Goal: Task Accomplishment & Management: Manage account settings

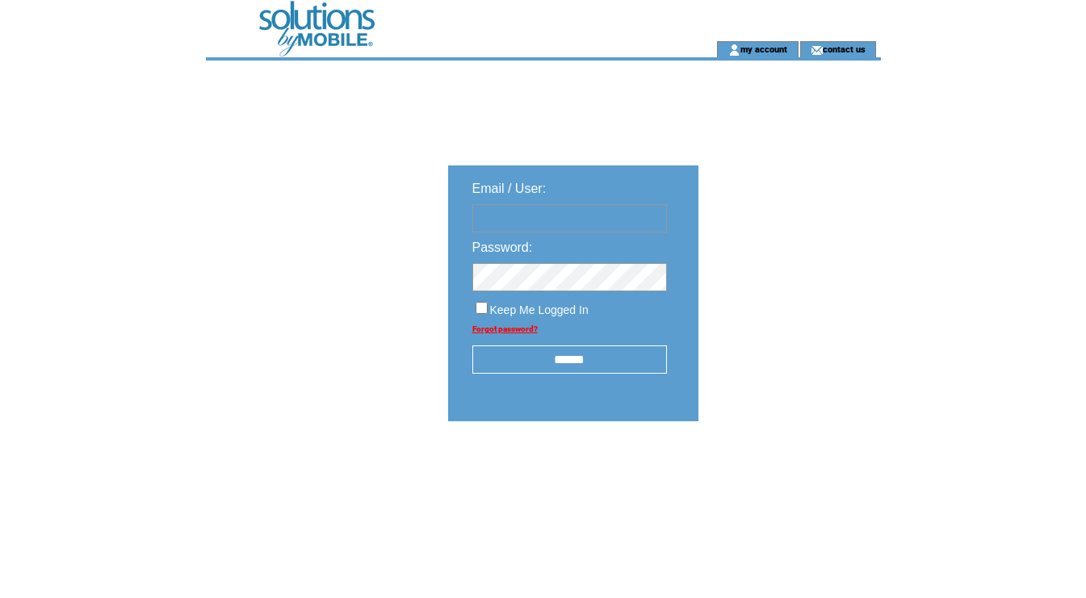
type input "********"
drag, startPoint x: 557, startPoint y: 368, endPoint x: 669, endPoint y: 299, distance: 131.9
click at [559, 365] on input "******" at bounding box center [569, 359] width 195 height 28
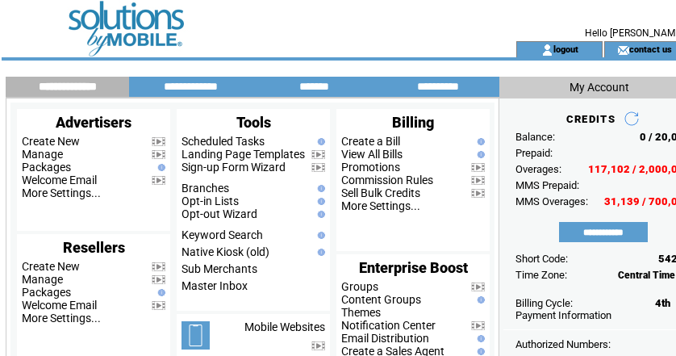
click at [342, 16] on td at bounding box center [236, 20] width 443 height 41
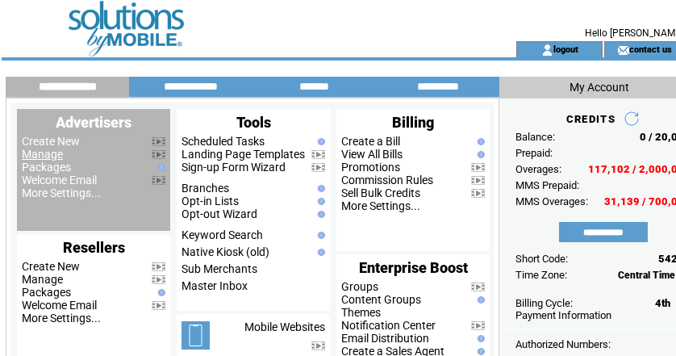
click at [53, 158] on link "Manage" at bounding box center [42, 154] width 41 height 13
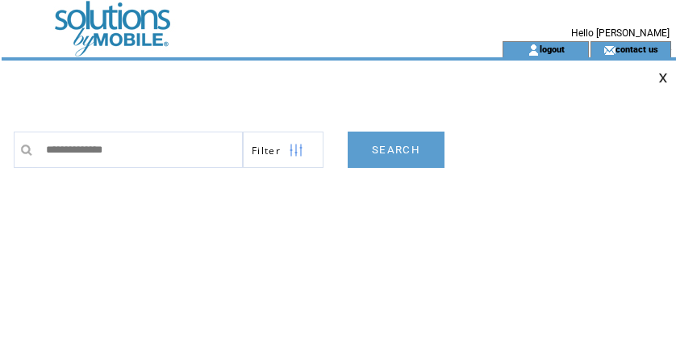
type input "**********"
click at [397, 151] on link "SEARCH" at bounding box center [396, 150] width 97 height 36
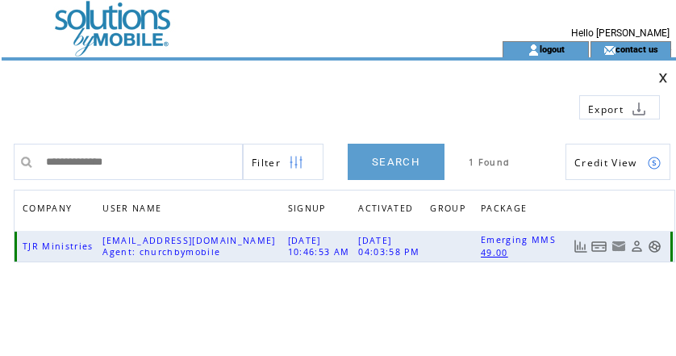
click at [597, 245] on link at bounding box center [600, 247] width 16 height 14
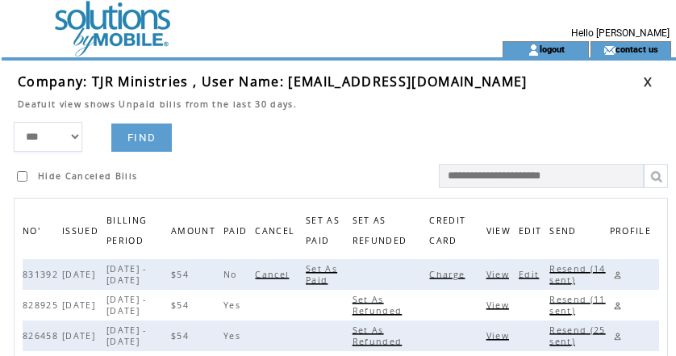
click at [453, 275] on span "Charge" at bounding box center [449, 274] width 40 height 11
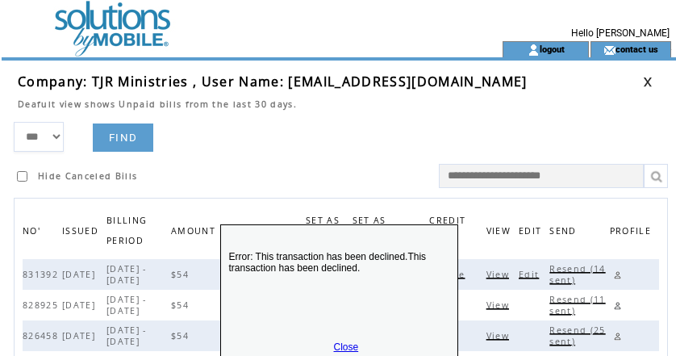
click at [337, 343] on link "Close" at bounding box center [346, 346] width 25 height 11
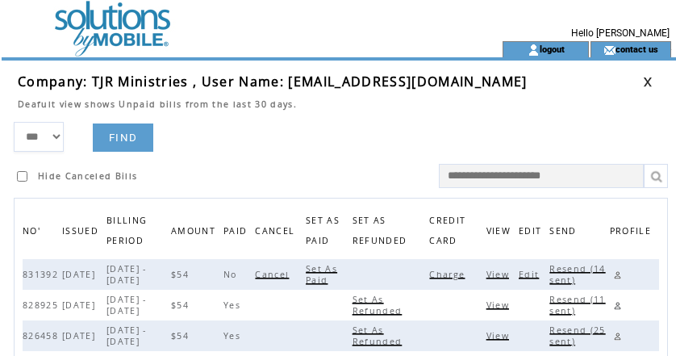
drag, startPoint x: 383, startPoint y: 123, endPoint x: 413, endPoint y: 117, distance: 31.2
click at [386, 122] on form "*** **** ****** FIND Hide Canceled Bills" at bounding box center [345, 155] width 663 height 66
click at [650, 79] on link at bounding box center [648, 82] width 10 height 10
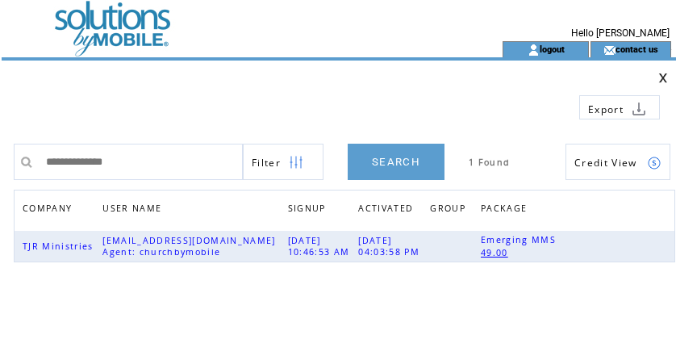
drag, startPoint x: 157, startPoint y: 159, endPoint x: -177, endPoint y: 120, distance: 336.4
click at [0, 120] on html "**********" at bounding box center [338, 178] width 676 height 356
type input "**********"
click at [395, 165] on link "SEARCH" at bounding box center [396, 162] width 97 height 36
click at [597, 247] on link at bounding box center [600, 247] width 16 height 14
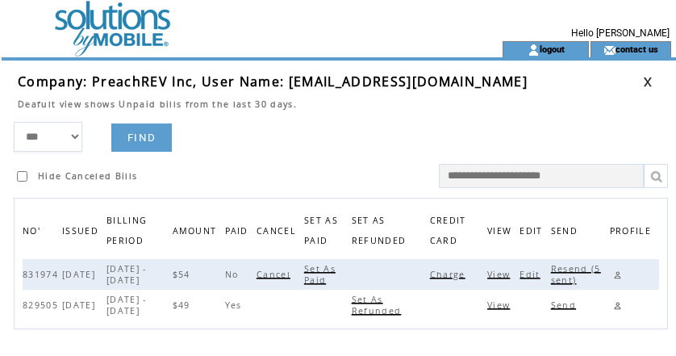
click at [451, 271] on span "Charge" at bounding box center [450, 274] width 40 height 11
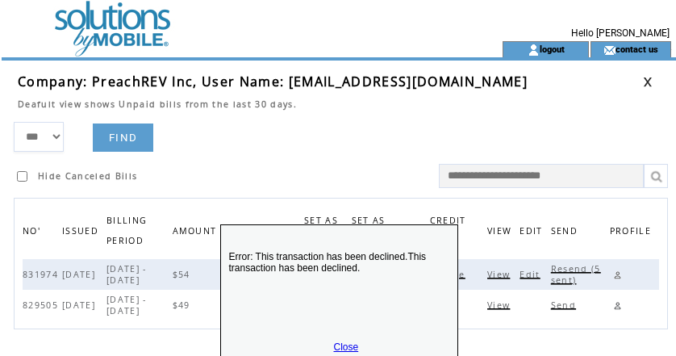
click at [344, 343] on link "Close" at bounding box center [346, 346] width 25 height 11
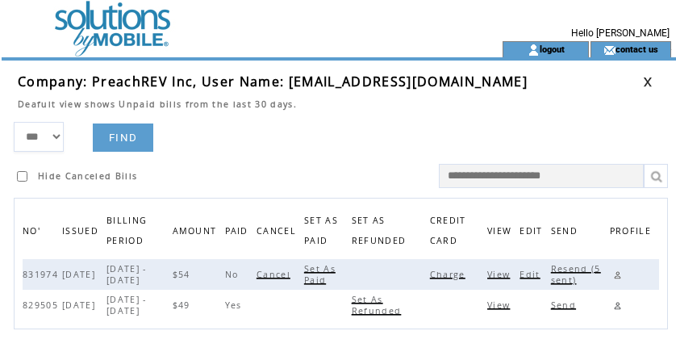
click at [572, 268] on span "Resend (5 sent)" at bounding box center [576, 274] width 50 height 23
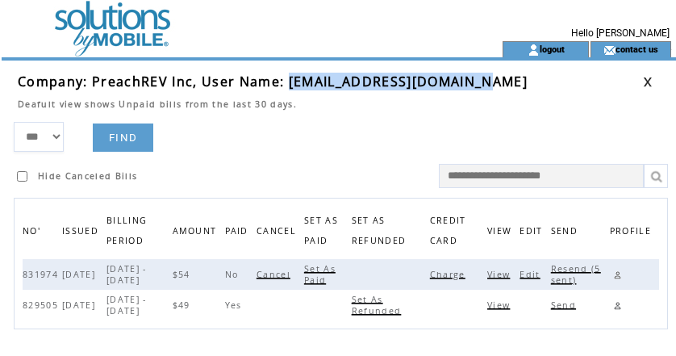
drag, startPoint x: 286, startPoint y: 84, endPoint x: 483, endPoint y: 80, distance: 197.8
click at [483, 80] on td "Company: PreachREV Inc, User Name: info@findgraceglobal.org" at bounding box center [330, 82] width 625 height 18
copy span "info@findgraceglobal.org"
click at [618, 274] on link at bounding box center [617, 274] width 15 height 15
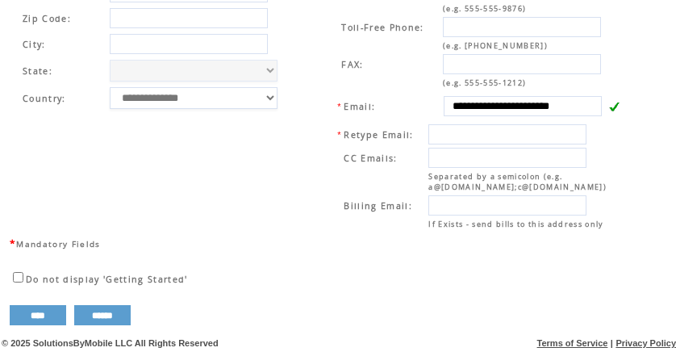
scroll to position [676, 0]
click at [316, 137] on td "**********" at bounding box center [473, 93] width 328 height 284
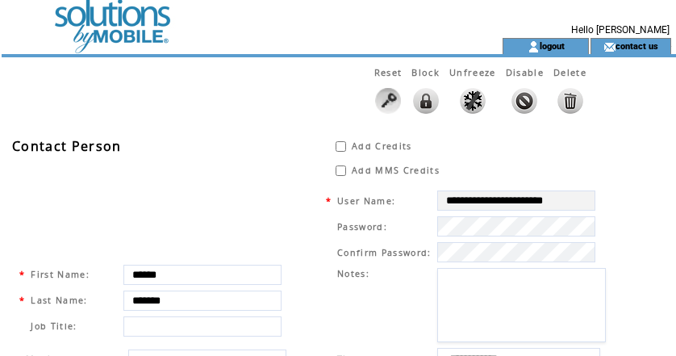
scroll to position [0, 0]
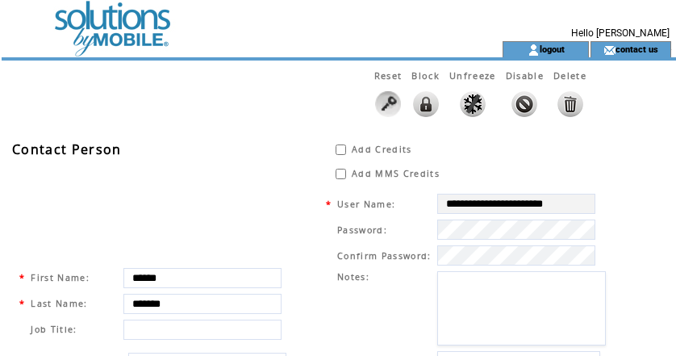
click at [99, 22] on td at bounding box center [223, 20] width 443 height 41
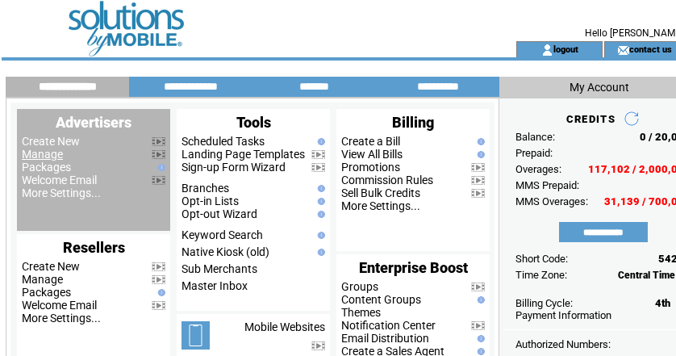
click at [43, 151] on link "Manage" at bounding box center [42, 154] width 41 height 13
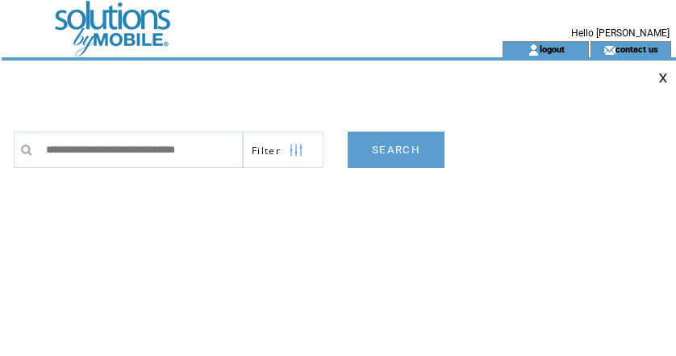
scroll to position [0, 2]
type input "**********"
click at [397, 153] on link "SEARCH" at bounding box center [396, 150] width 97 height 36
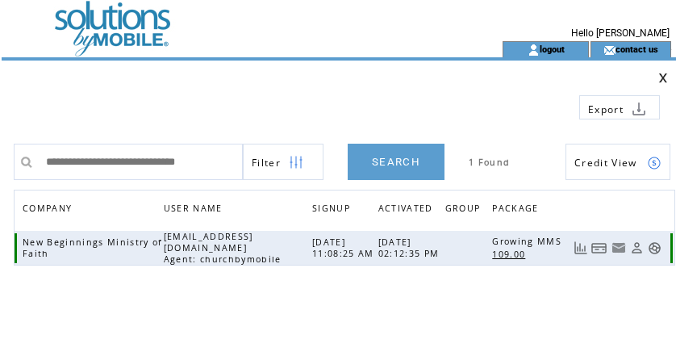
click at [601, 243] on link at bounding box center [600, 248] width 16 height 14
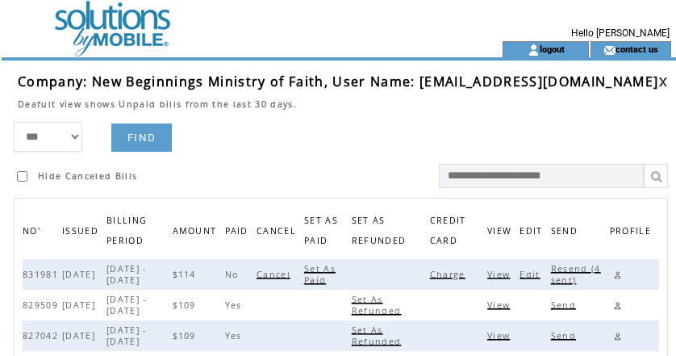
click at [462, 278] on span "Charge" at bounding box center [450, 274] width 40 height 11
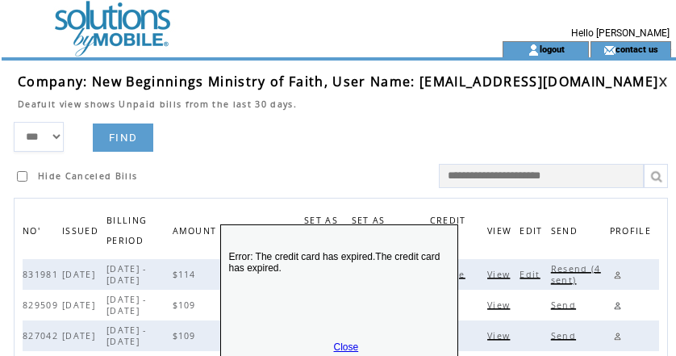
click at [345, 342] on link "Close" at bounding box center [346, 346] width 25 height 11
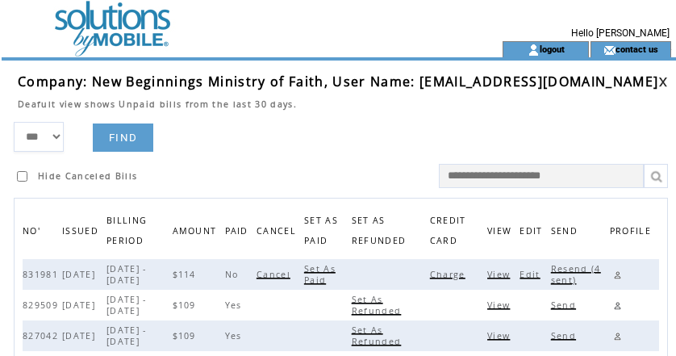
click at [578, 270] on span "Resend (4 sent)" at bounding box center [576, 274] width 50 height 23
click at [617, 274] on link at bounding box center [617, 274] width 15 height 15
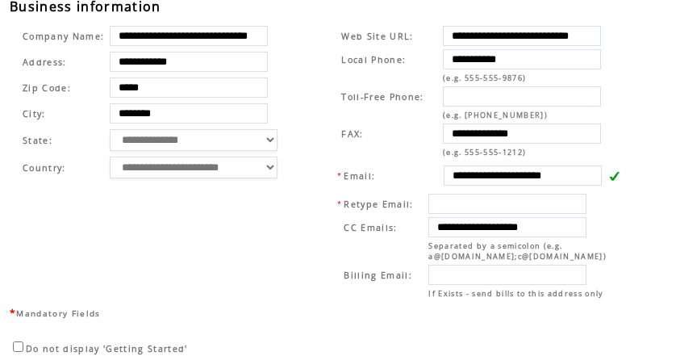
scroll to position [600, 0]
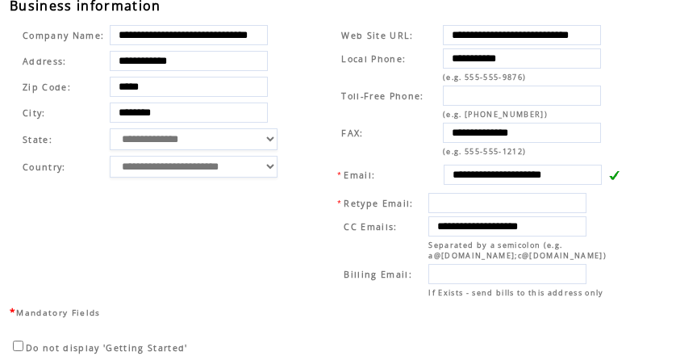
drag, startPoint x: 453, startPoint y: 222, endPoint x: 617, endPoint y: 222, distance: 163.8
click at [617, 222] on td "**********" at bounding box center [480, 245] width 292 height 111
click at [313, 103] on td "**********" at bounding box center [473, 161] width 328 height 284
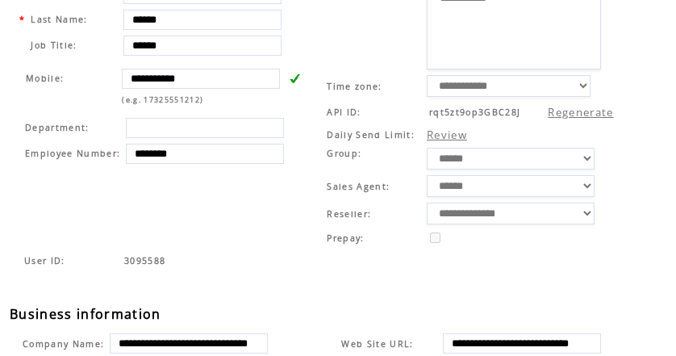
scroll to position [0, 0]
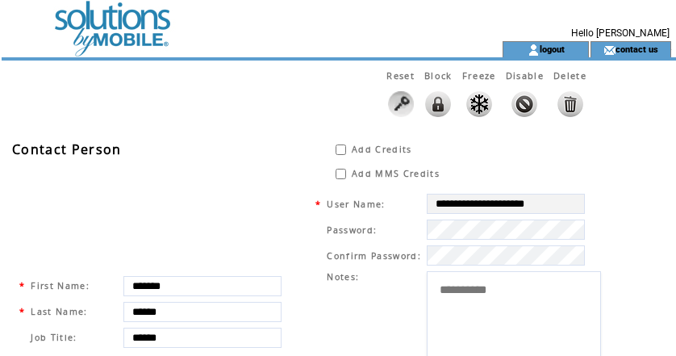
click at [126, 35] on td at bounding box center [223, 20] width 443 height 41
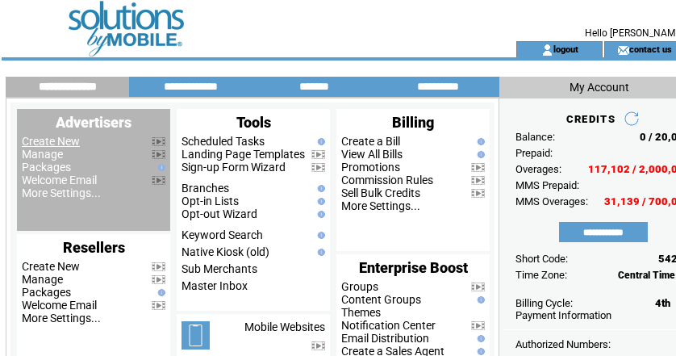
click at [41, 147] on link "Create New" at bounding box center [51, 141] width 58 height 13
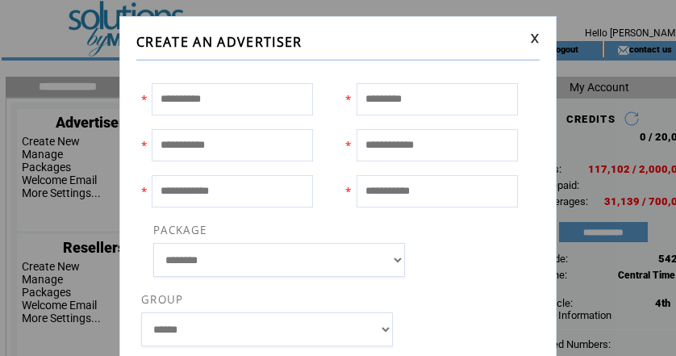
click at [531, 39] on link at bounding box center [535, 38] width 10 height 10
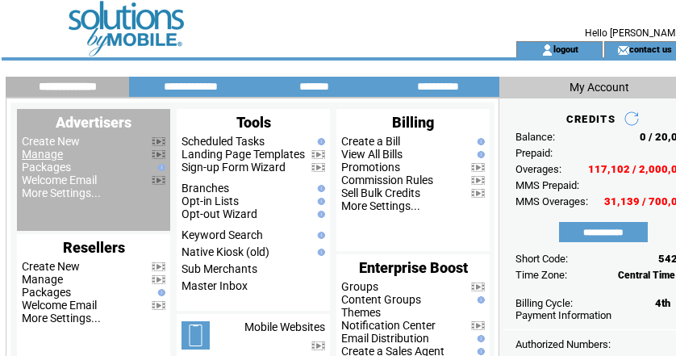
click at [43, 153] on link "Manage" at bounding box center [42, 154] width 41 height 13
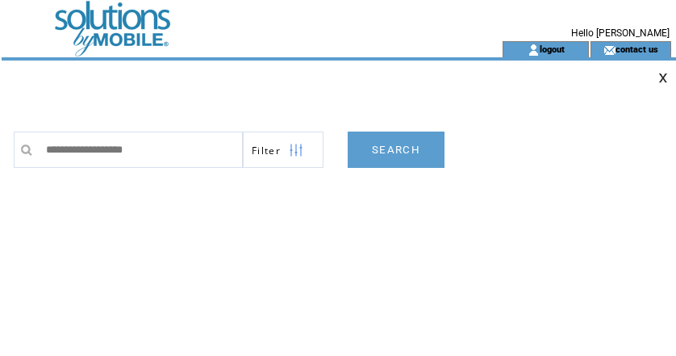
type input "**********"
click at [395, 150] on link "SEARCH" at bounding box center [396, 150] width 97 height 36
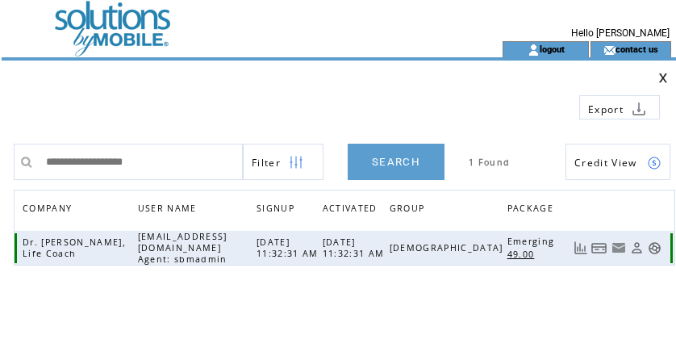
click at [600, 245] on link at bounding box center [600, 248] width 16 height 14
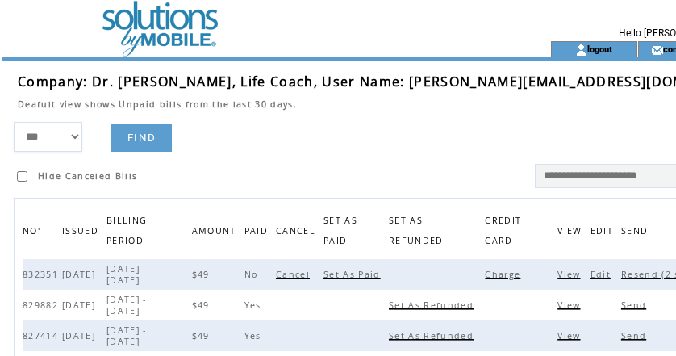
click at [485, 276] on span "Charge" at bounding box center [505, 274] width 40 height 11
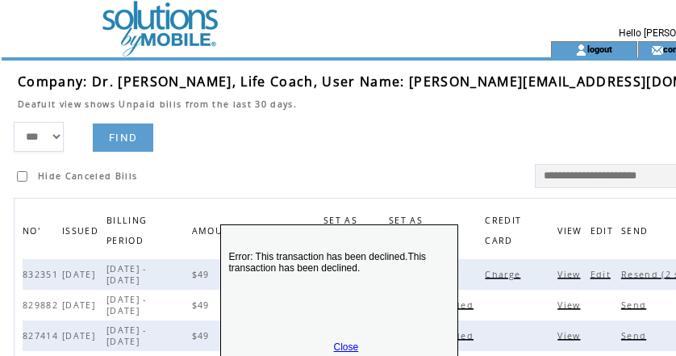
drag, startPoint x: 340, startPoint y: 346, endPoint x: 418, endPoint y: 308, distance: 87.3
click at [341, 344] on link "Close" at bounding box center [346, 346] width 25 height 11
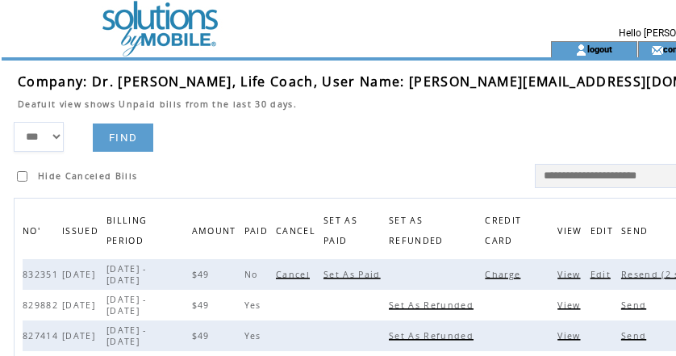
click at [591, 276] on span "Edit" at bounding box center [603, 274] width 24 height 11
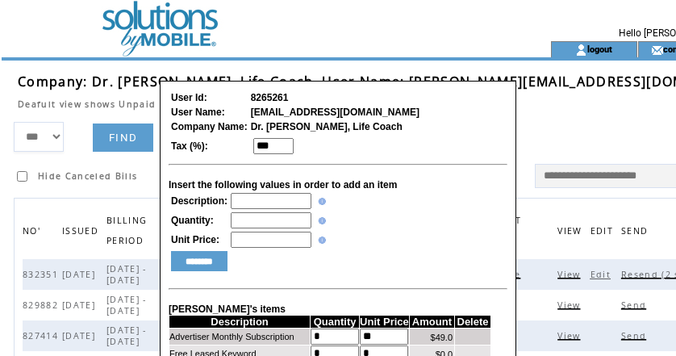
click at [252, 201] on input "text" at bounding box center [271, 201] width 81 height 16
type input "**********"
type input "*"
click at [203, 264] on input "********" at bounding box center [199, 261] width 56 height 20
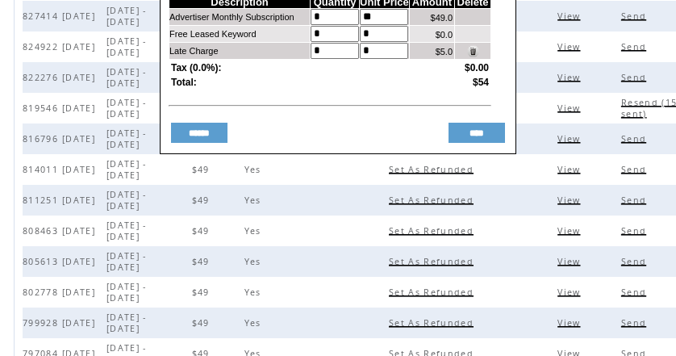
scroll to position [329, 0]
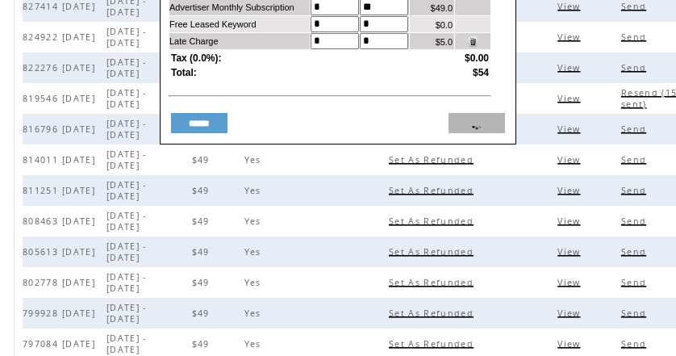
click at [472, 128] on input "****" at bounding box center [477, 123] width 56 height 20
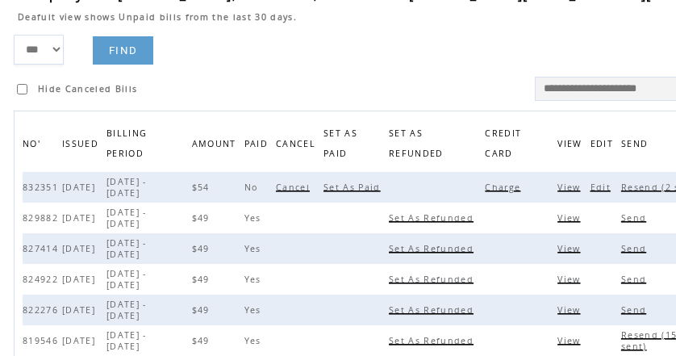
scroll to position [0, 0]
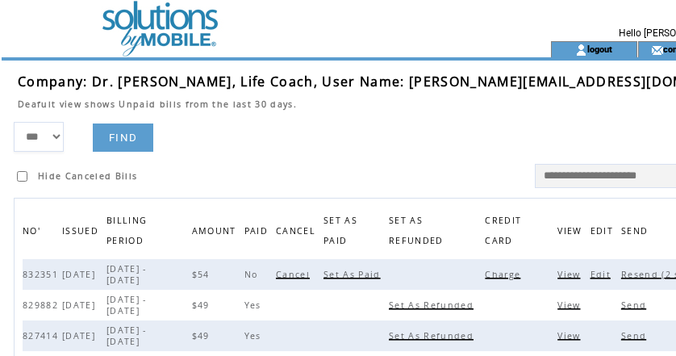
click at [621, 270] on span "Resend (2 sent)" at bounding box center [662, 274] width 83 height 11
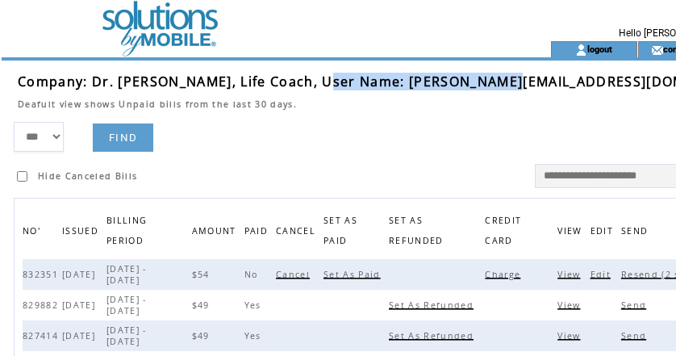
drag, startPoint x: 316, startPoint y: 80, endPoint x: 504, endPoint y: 86, distance: 188.9
click at [504, 86] on span "Company: Dr. Sid, Life Coach, User Name: sidneypmalone@yahoo.com" at bounding box center [390, 82] width 745 height 18
copy span "[EMAIL_ADDRESS][DOMAIN_NAME]"
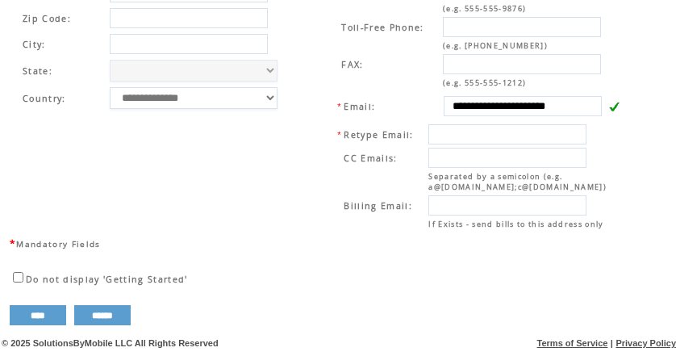
scroll to position [676, 0]
click at [293, 130] on td "**********" at bounding box center [159, 93] width 296 height 284
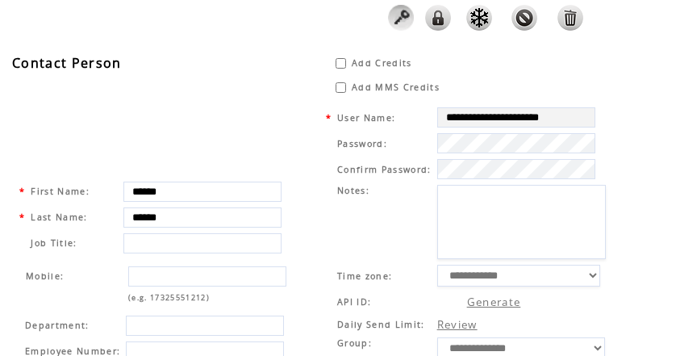
scroll to position [0, 0]
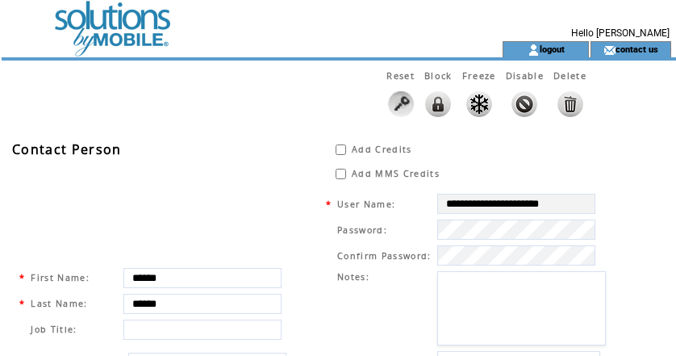
click at [118, 22] on td at bounding box center [223, 20] width 443 height 41
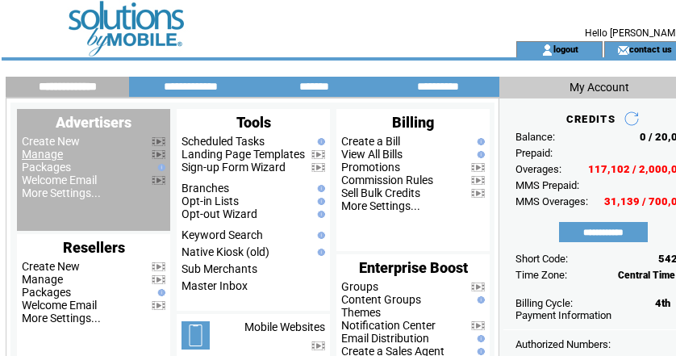
click at [37, 157] on link "Manage" at bounding box center [42, 154] width 41 height 13
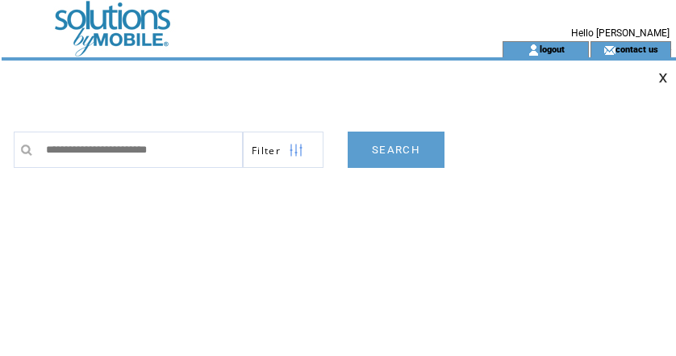
type input "**********"
click at [395, 149] on link "SEARCH" at bounding box center [396, 150] width 97 height 36
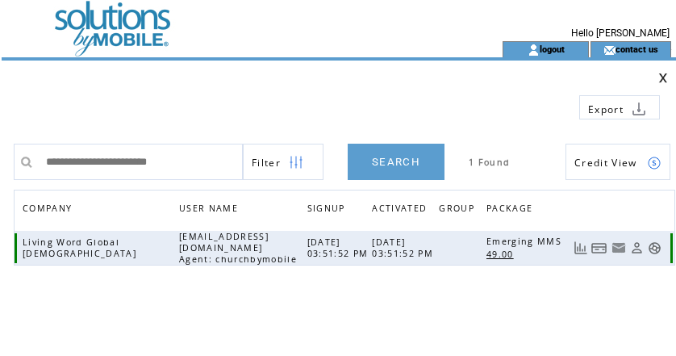
click at [605, 244] on link at bounding box center [600, 248] width 16 height 14
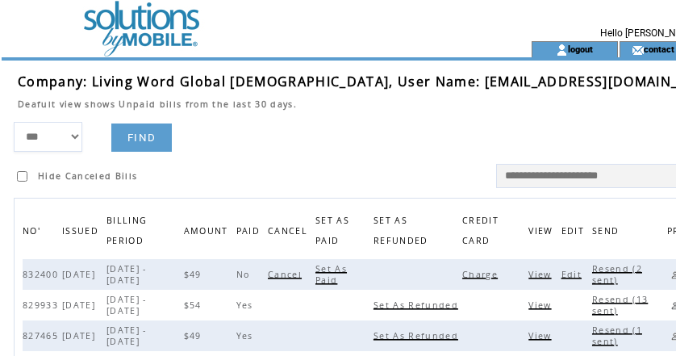
click at [462, 274] on span "Charge" at bounding box center [482, 274] width 40 height 11
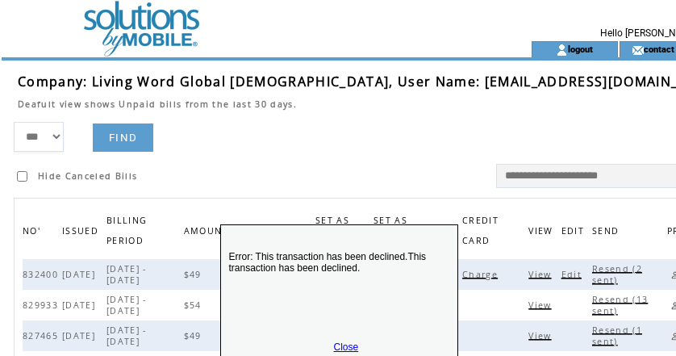
click at [342, 345] on link "Close" at bounding box center [346, 346] width 25 height 11
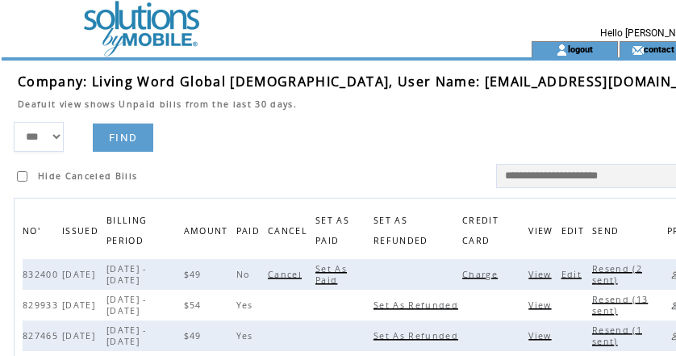
click at [562, 273] on span "Edit" at bounding box center [574, 274] width 24 height 11
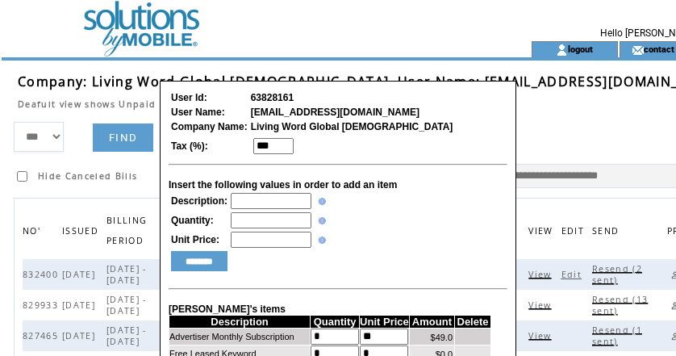
click at [274, 204] on input "text" at bounding box center [271, 201] width 81 height 16
type input "**********"
type input "*"
click at [199, 266] on input "********" at bounding box center [199, 261] width 56 height 20
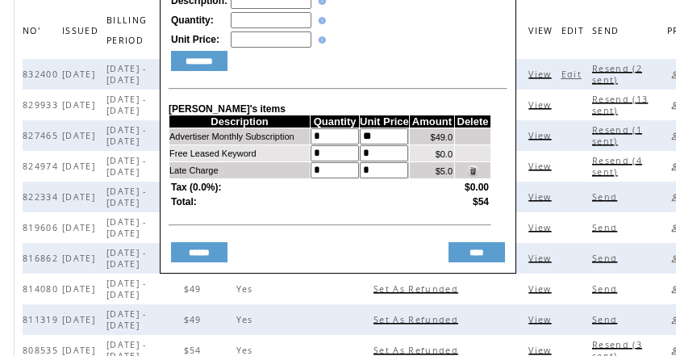
scroll to position [211, 0]
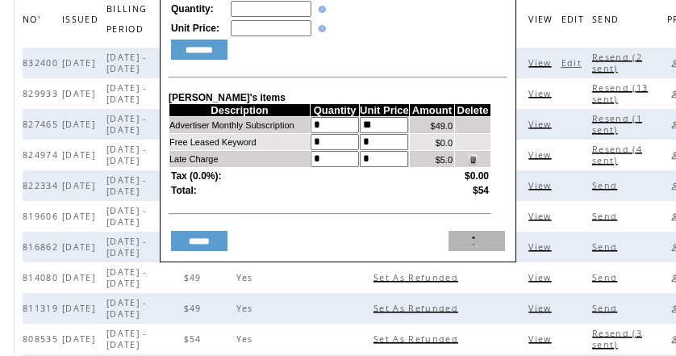
click at [474, 251] on input "****" at bounding box center [477, 241] width 56 height 20
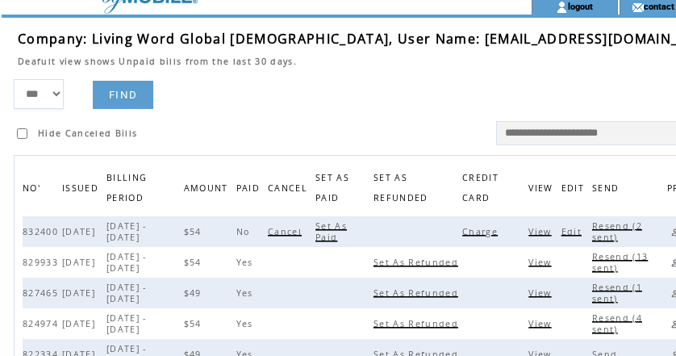
scroll to position [0, 0]
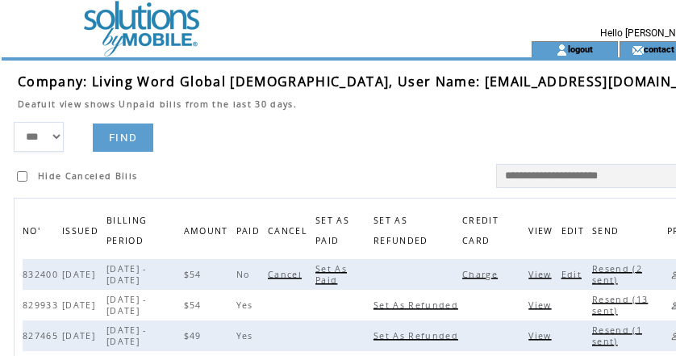
click at [592, 266] on span "Resend (2 sent)" at bounding box center [617, 274] width 50 height 23
drag, startPoint x: 372, startPoint y: 82, endPoint x: 525, endPoint y: 83, distance: 153.3
click at [525, 83] on td "Company: Living Word Global Church, User Name: dmtgman@gmail.com" at bounding box center [371, 82] width 706 height 18
copy span "dmtgman@gmail.com"
click at [667, 273] on link at bounding box center [674, 274] width 15 height 15
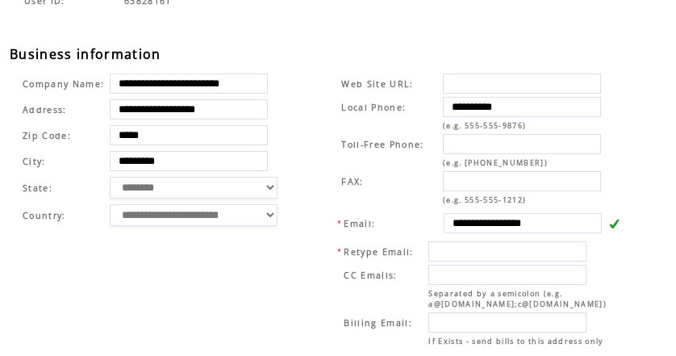
scroll to position [546, 0]
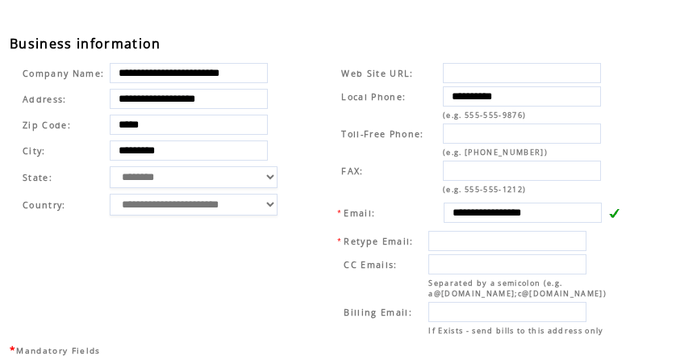
click at [287, 79] on table "**********" at bounding box center [155, 139] width 287 height 162
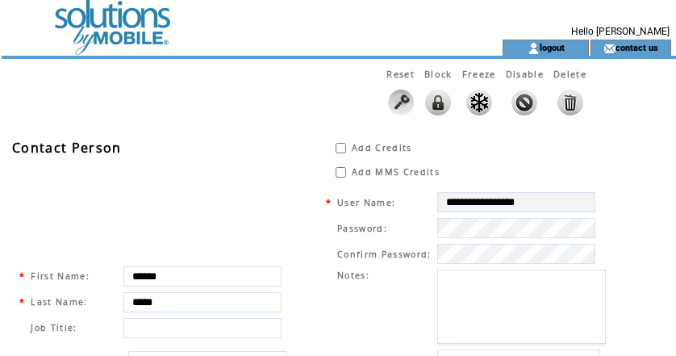
scroll to position [0, 0]
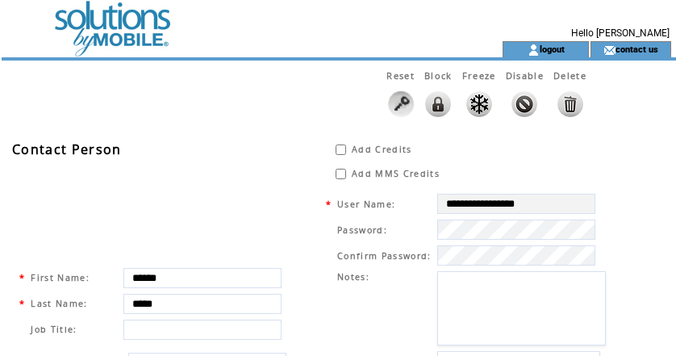
click at [115, 26] on td at bounding box center [223, 20] width 443 height 41
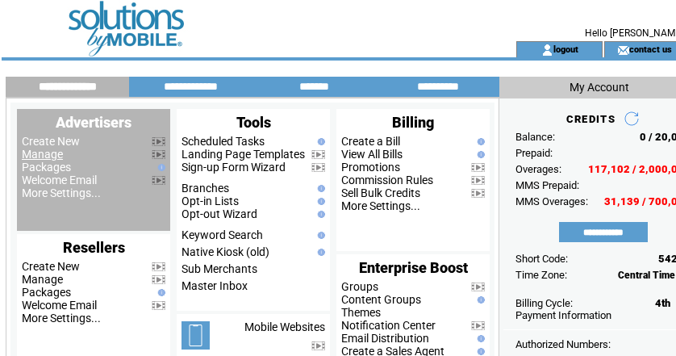
click at [36, 157] on link "Manage" at bounding box center [42, 154] width 41 height 13
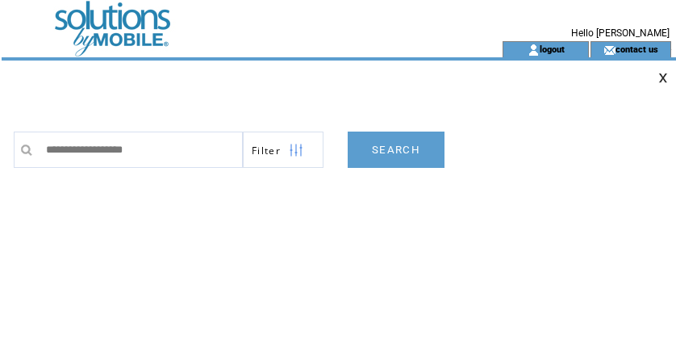
type input "**********"
click at [404, 152] on link "SEARCH" at bounding box center [396, 150] width 97 height 36
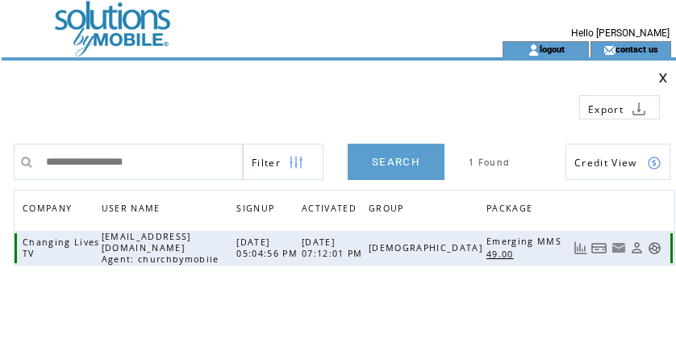
click at [597, 247] on link at bounding box center [600, 248] width 16 height 14
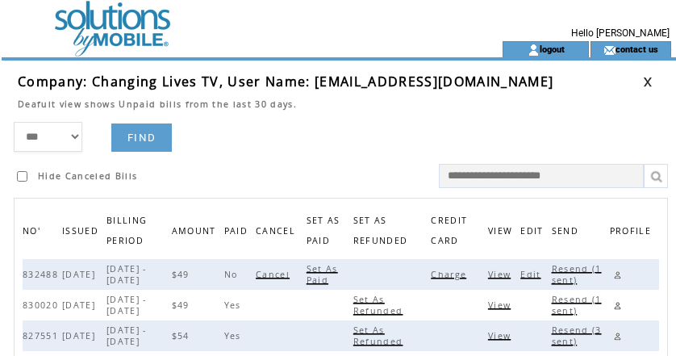
click at [455, 272] on span "Charge" at bounding box center [451, 274] width 40 height 11
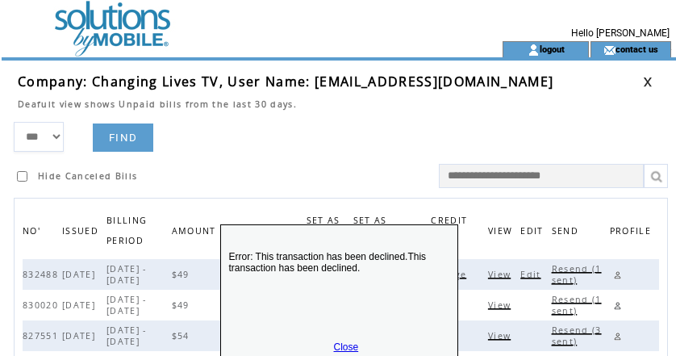
click at [345, 345] on link "Close" at bounding box center [346, 346] width 25 height 11
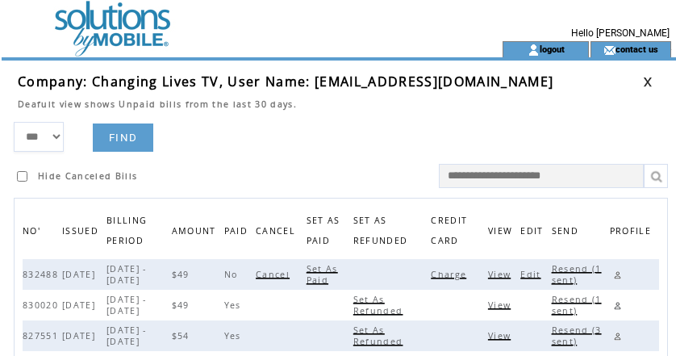
click at [567, 270] on span "Resend (1 sent)" at bounding box center [577, 274] width 50 height 23
drag, startPoint x: 312, startPoint y: 80, endPoint x: 420, endPoint y: 84, distance: 108.2
drag, startPoint x: 420, startPoint y: 84, endPoint x: 333, endPoint y: 84, distance: 88.0
click at [333, 84] on span "Company: Changing Lives TV, User Name: [EMAIL_ADDRESS][DOMAIN_NAME]" at bounding box center [286, 82] width 536 height 18
drag, startPoint x: 333, startPoint y: 84, endPoint x: 315, endPoint y: 79, distance: 18.4
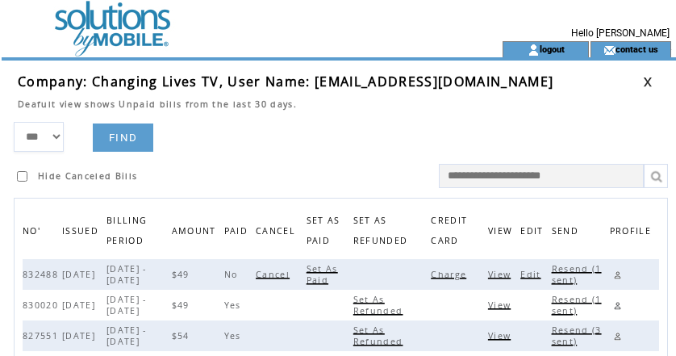
click at [315, 79] on span "Company: Changing Lives TV, User Name: [EMAIL_ADDRESS][DOMAIN_NAME]" at bounding box center [286, 82] width 536 height 18
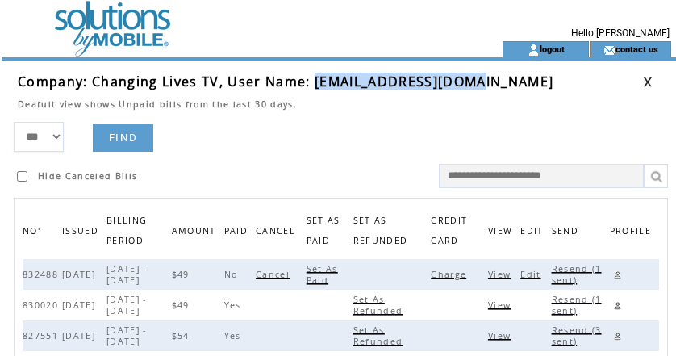
drag, startPoint x: 315, startPoint y: 79, endPoint x: 504, endPoint y: 78, distance: 189.7
click at [504, 78] on td "Company: Changing Lives TV, User Name: [EMAIL_ADDRESS][DOMAIN_NAME]" at bounding box center [330, 82] width 625 height 18
copy span "[EMAIL_ADDRESS][DOMAIN_NAME]"
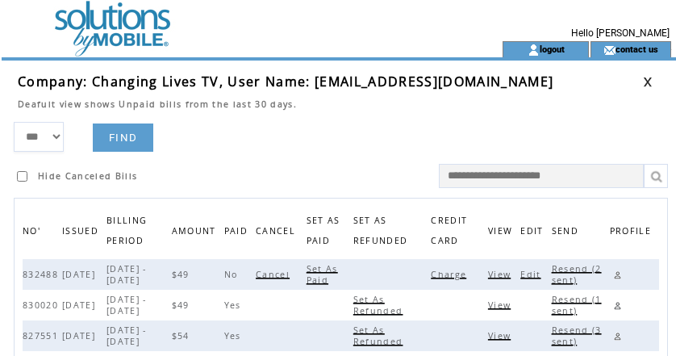
click at [358, 156] on td at bounding box center [511, 170] width 332 height 36
click at [559, 47] on link "logout" at bounding box center [552, 49] width 25 height 10
